Goal: Information Seeking & Learning: Learn about a topic

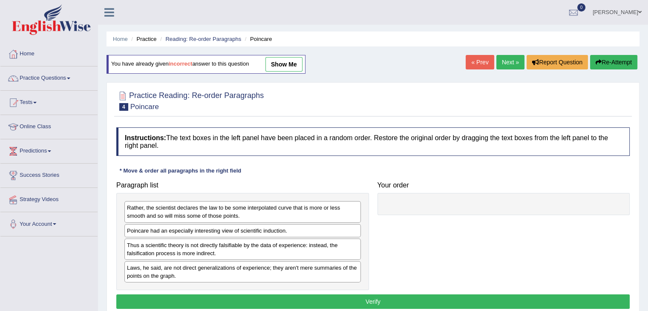
click at [55, 126] on link "Online Class" at bounding box center [48, 125] width 97 height 21
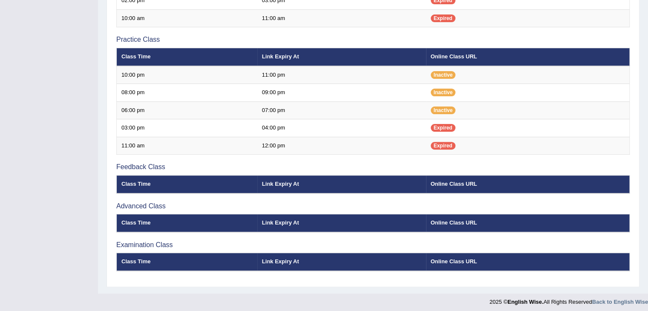
scroll to position [277, 0]
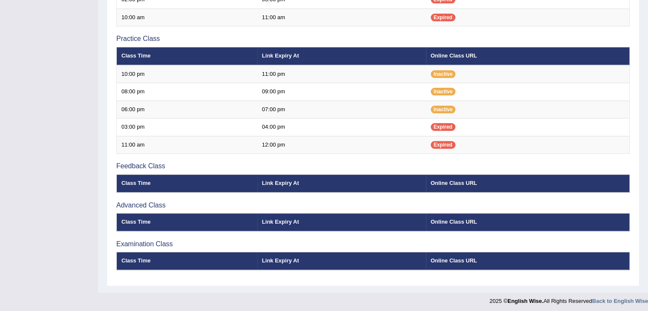
click at [170, 181] on th "Class Time" at bounding box center [187, 184] width 141 height 18
click at [286, 183] on th "Link Expiry At" at bounding box center [341, 184] width 169 height 18
click at [281, 190] on th "Link Expiry At" at bounding box center [341, 184] width 169 height 18
click at [439, 186] on th "Online Class URL" at bounding box center [528, 184] width 204 height 18
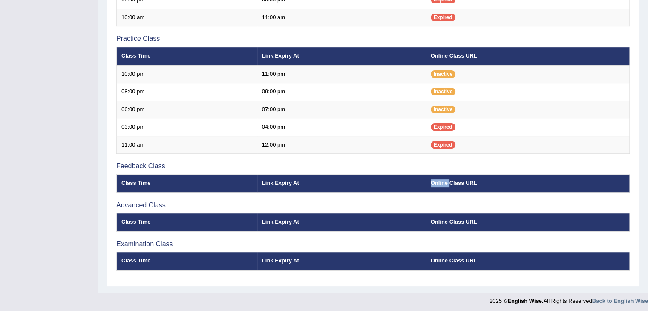
click at [439, 186] on th "Online Class URL" at bounding box center [528, 184] width 204 height 18
click at [128, 170] on div "Introduction Class Time Link Expiry At Online Class URL Strategy Class Class Ti…" at bounding box center [373, 70] width 518 height 424
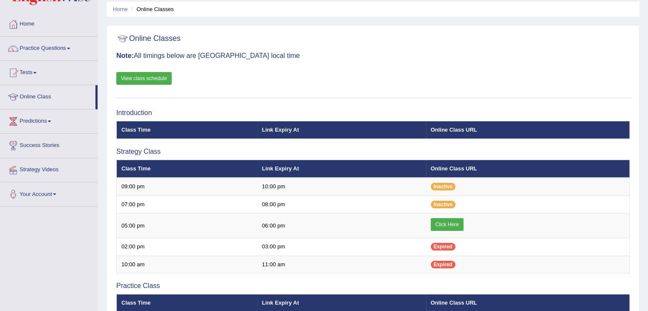
scroll to position [0, 0]
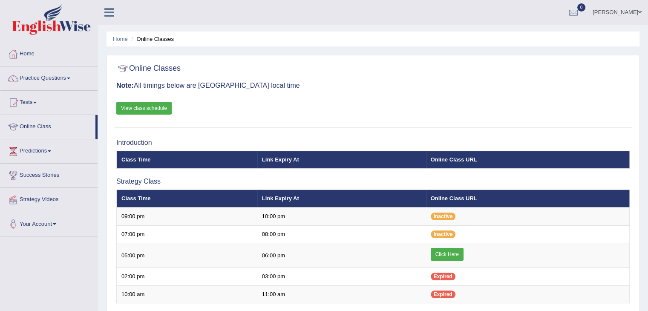
click at [135, 107] on link "View class schedule" at bounding box center [143, 108] width 55 height 13
